Goal: Task Accomplishment & Management: Manage account settings

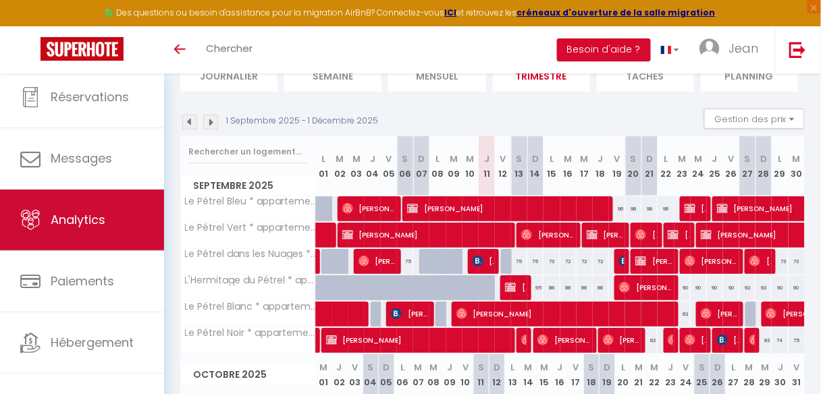
scroll to position [80, 0]
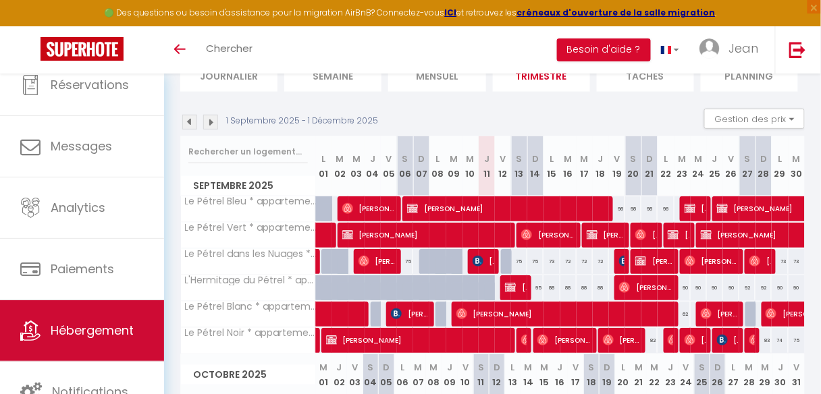
click at [81, 321] on link "Hébergement" at bounding box center [82, 331] width 164 height 61
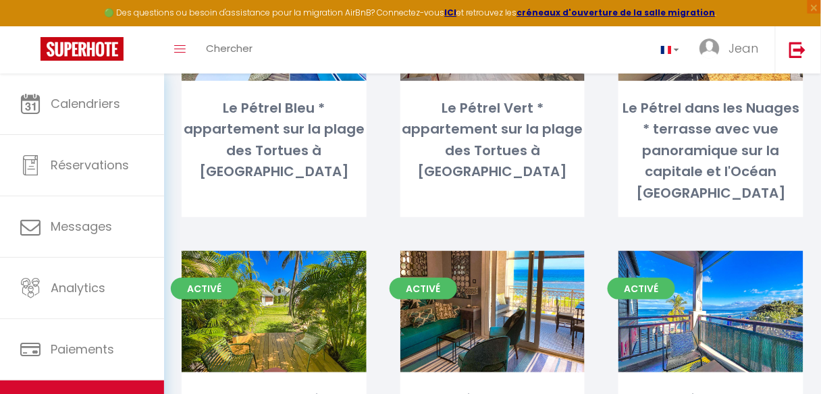
scroll to position [216, 0]
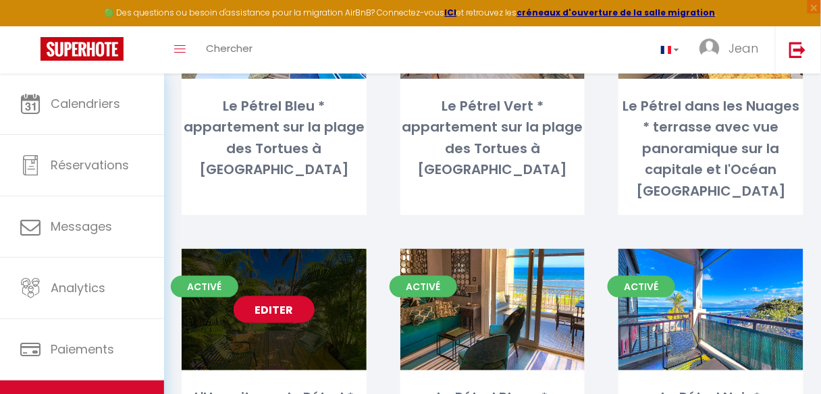
click at [272, 298] on link "Editer" at bounding box center [274, 309] width 81 height 27
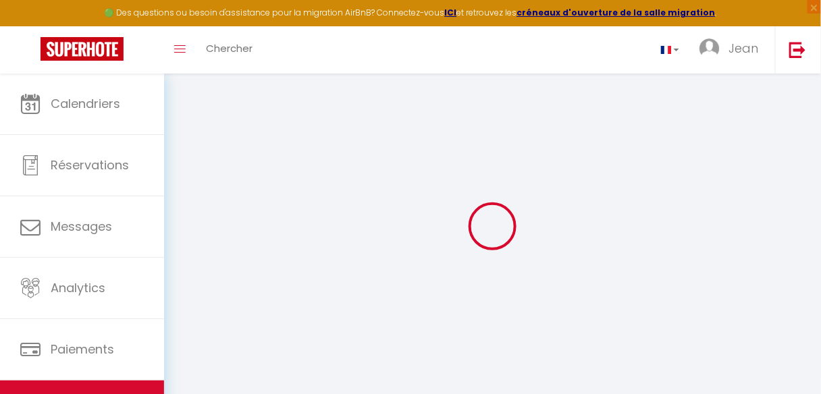
select select
checkbox input "false"
checkbox input "true"
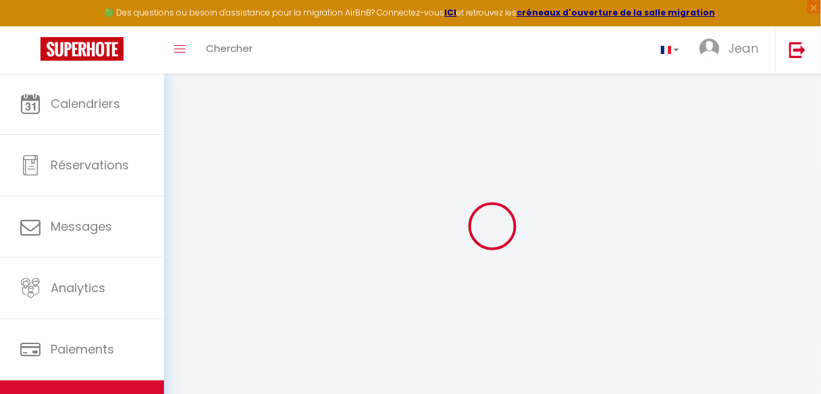
select select
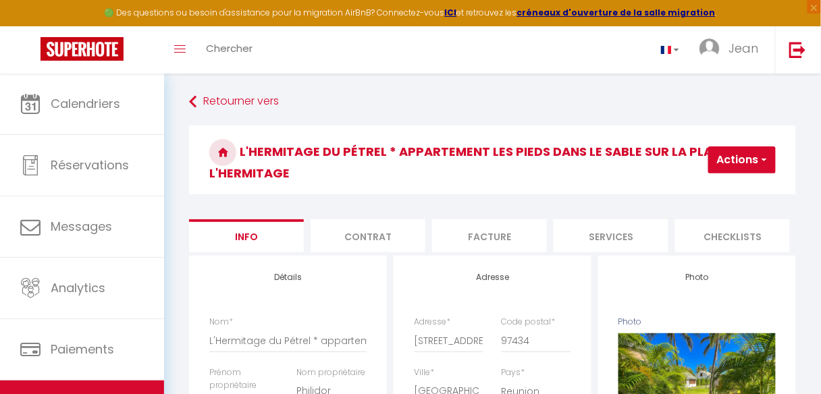
select select
checkbox input "false"
checkbox input "true"
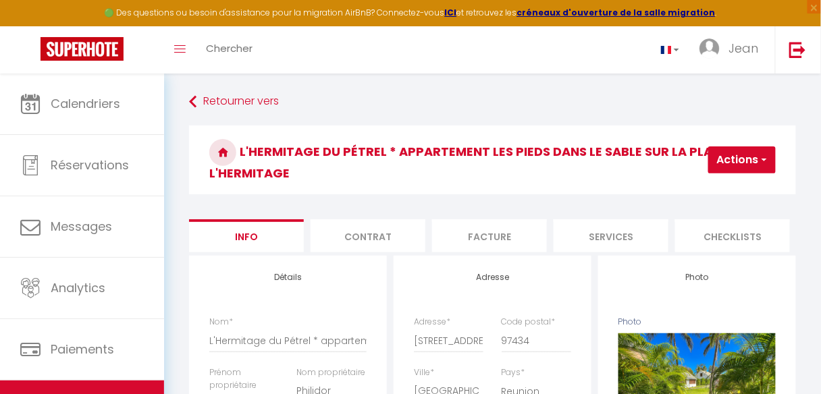
select select
click at [708, 244] on li "Plateformes" at bounding box center [732, 235] width 115 height 33
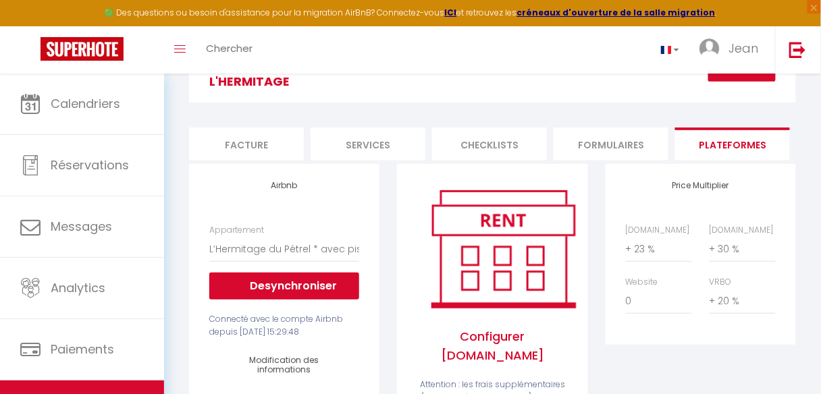
scroll to position [108, 0]
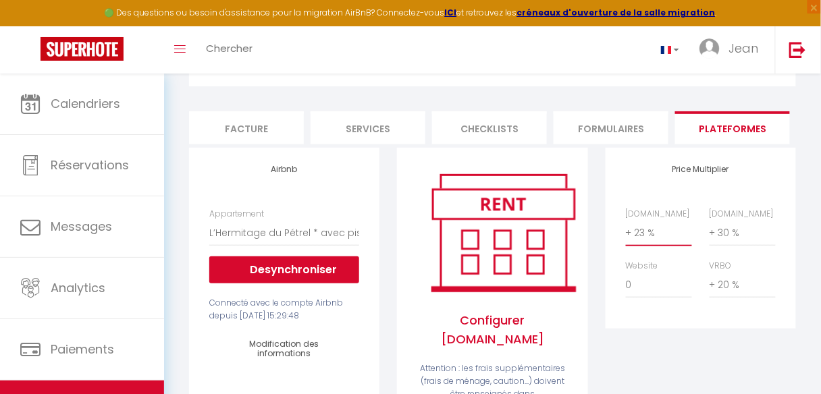
click at [650, 242] on select "0 + 1 % + 2 % + 3 % + 4 % + 5 % + 6 % + 7 % + 8 % + 9 %" at bounding box center [659, 234] width 66 height 26
select select "+ 24 %"
click at [626, 228] on select "0 + 1 % + 2 % + 3 % + 4 % + 5 % + 6 % + 7 % + 8 % + 9 %" at bounding box center [659, 234] width 66 height 26
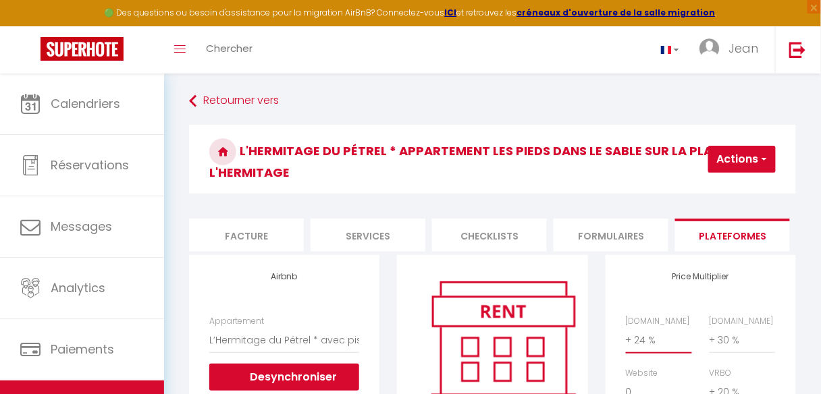
scroll to position [0, 0]
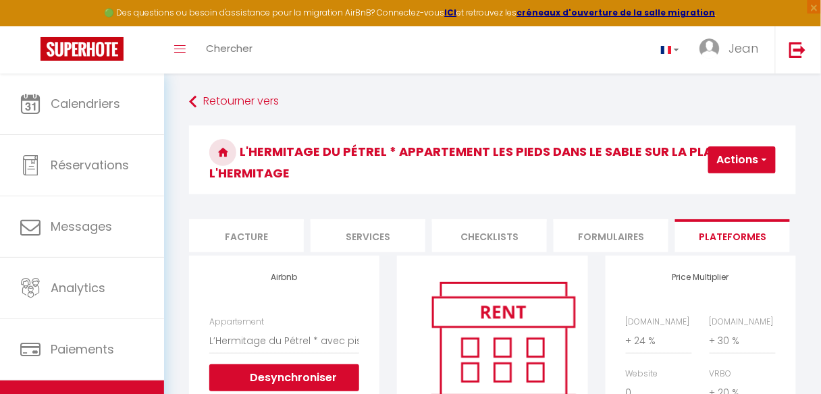
click at [739, 157] on button "Actions" at bounding box center [742, 160] width 68 height 27
click at [714, 186] on link "Enregistrer" at bounding box center [722, 190] width 107 height 18
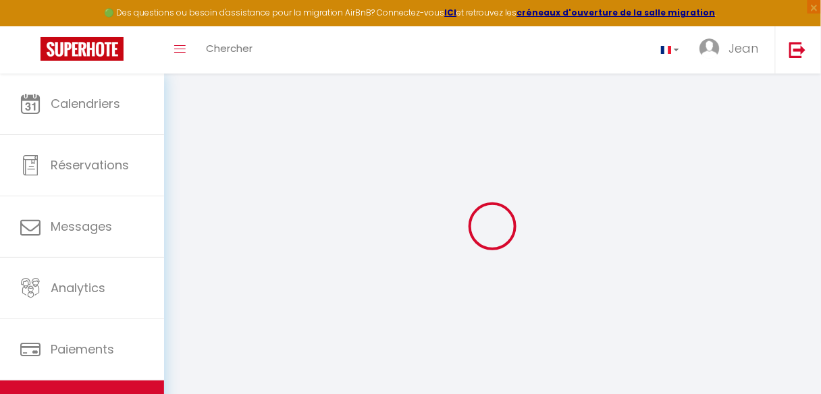
select select "-1"
select select "EUR"
select select "12213"
